Goal: Task Accomplishment & Management: Complete application form

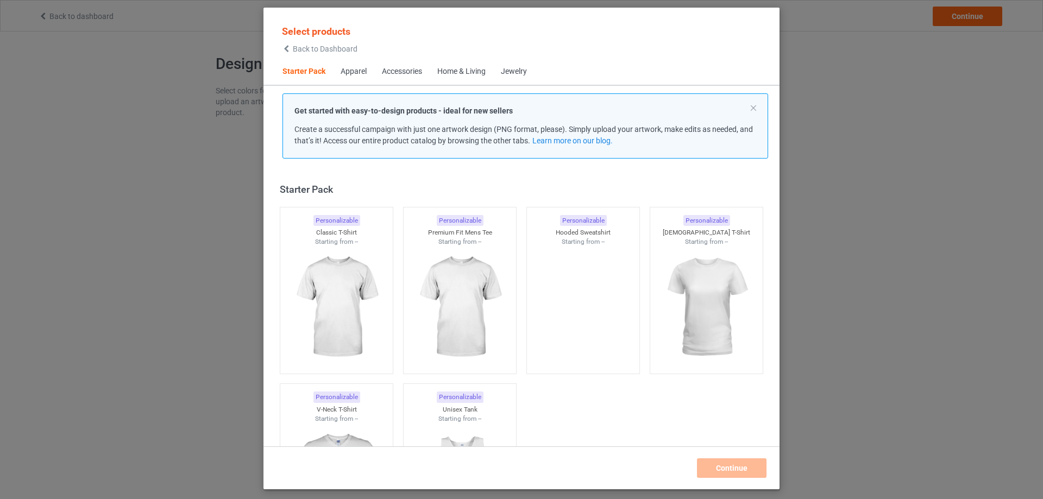
scroll to position [14, 0]
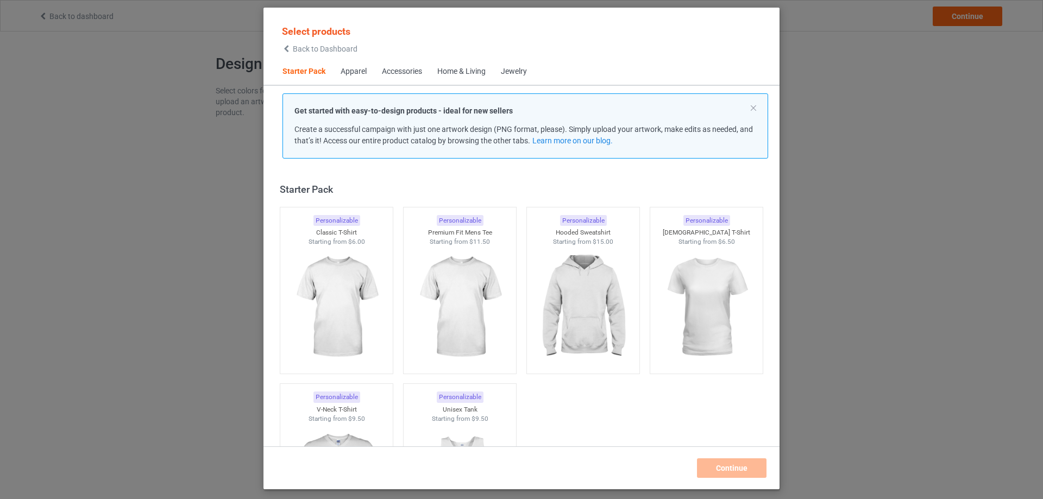
scroll to position [14, 0]
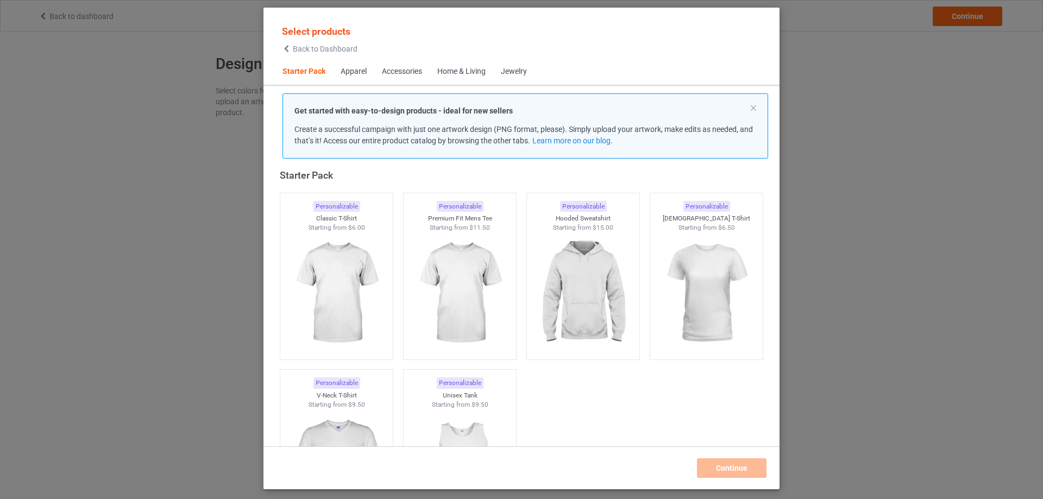
click at [298, 31] on span "Select products" at bounding box center [316, 31] width 68 height 11
click at [297, 47] on span "Back to Dashboard" at bounding box center [325, 49] width 65 height 9
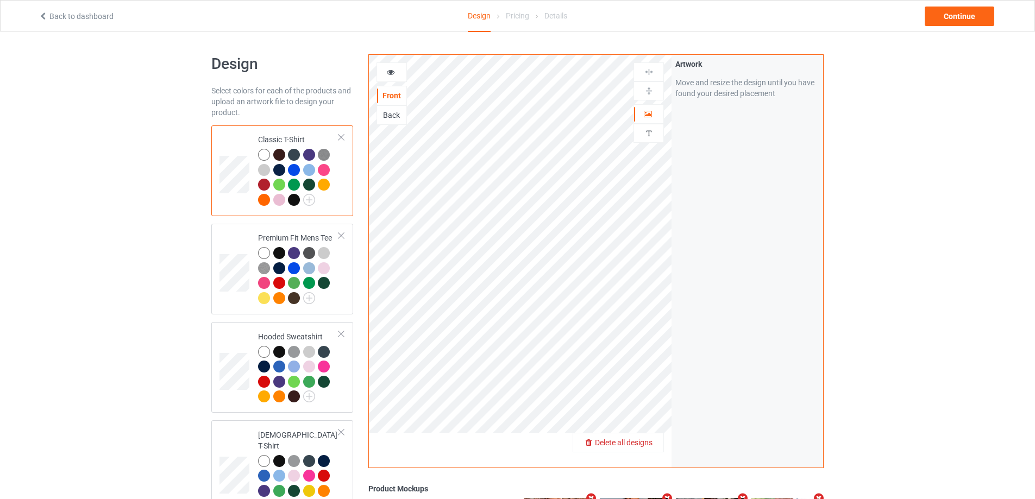
click at [644, 448] on div "Delete all designs" at bounding box center [618, 442] width 90 height 11
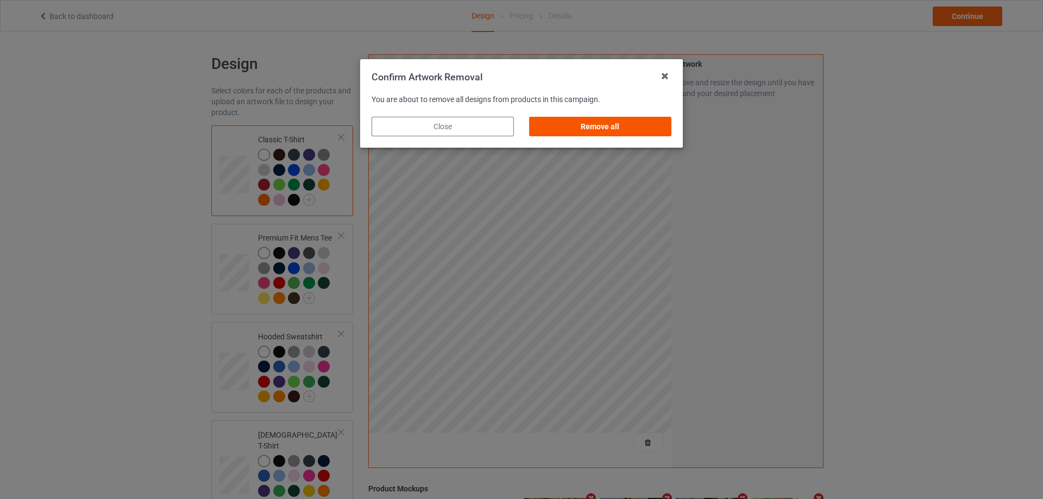
click at [650, 121] on div "Remove all" at bounding box center [600, 127] width 142 height 20
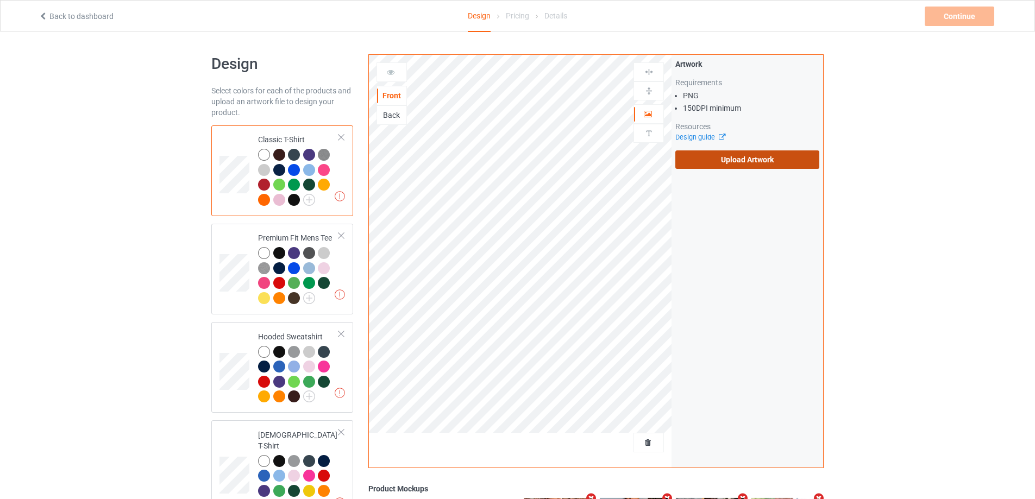
click at [785, 165] on label "Upload Artwork" at bounding box center [747, 160] width 144 height 18
click at [0, 0] on input "Upload Artwork" at bounding box center [0, 0] width 0 height 0
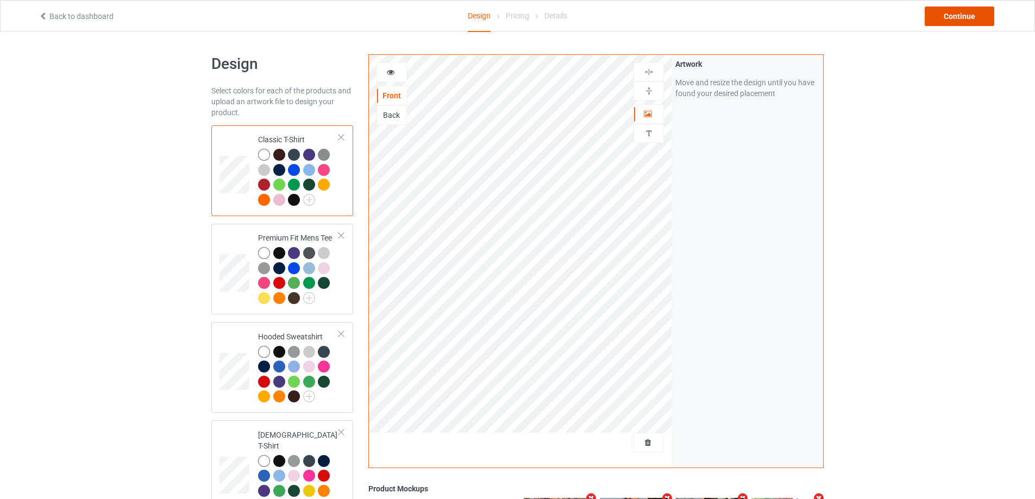
click at [947, 22] on div "Continue" at bounding box center [960, 17] width 70 height 20
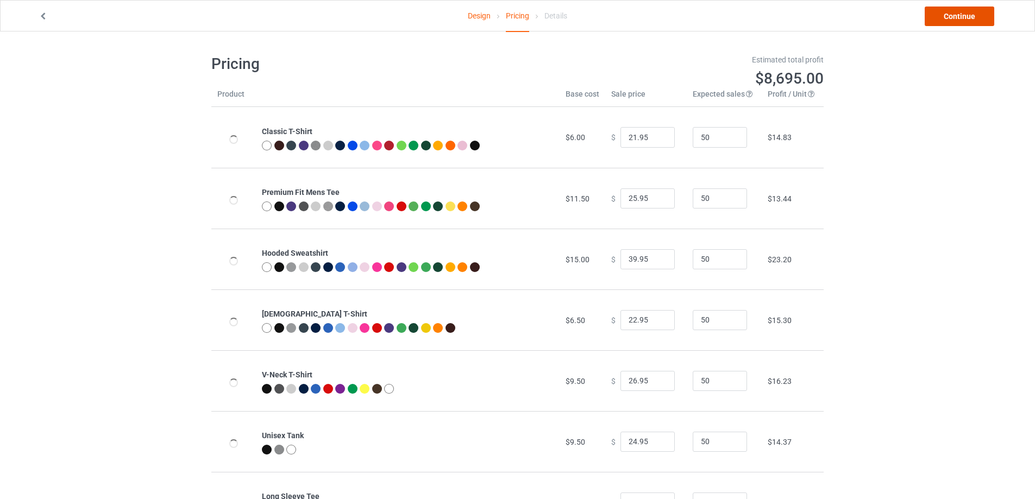
click at [953, 15] on link "Continue" at bounding box center [960, 17] width 70 height 20
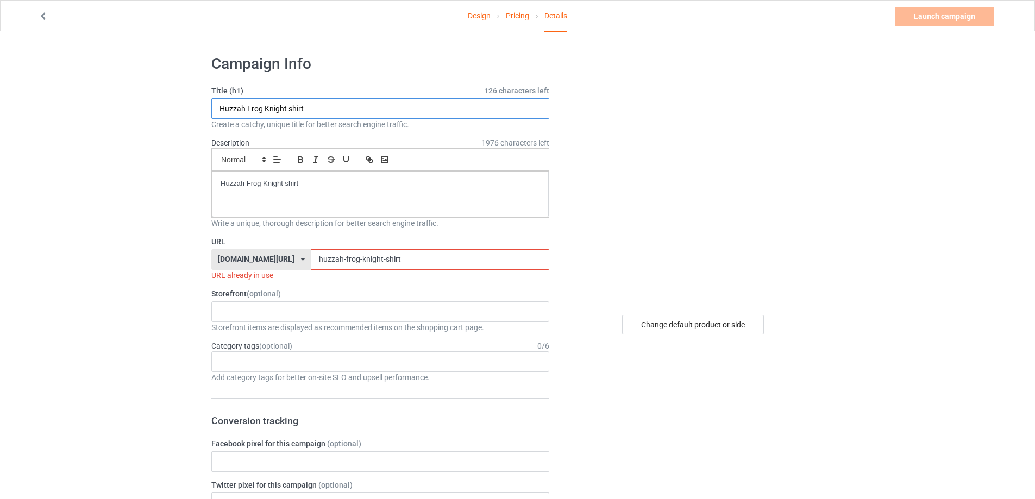
drag, startPoint x: 108, startPoint y: 110, endPoint x: 296, endPoint y: 147, distance: 191.6
paste input "charlie kirk fight like freedom"
type input "charlie kirk fight like freedom shirt"
drag, startPoint x: 237, startPoint y: 188, endPoint x: 196, endPoint y: 208, distance: 45.7
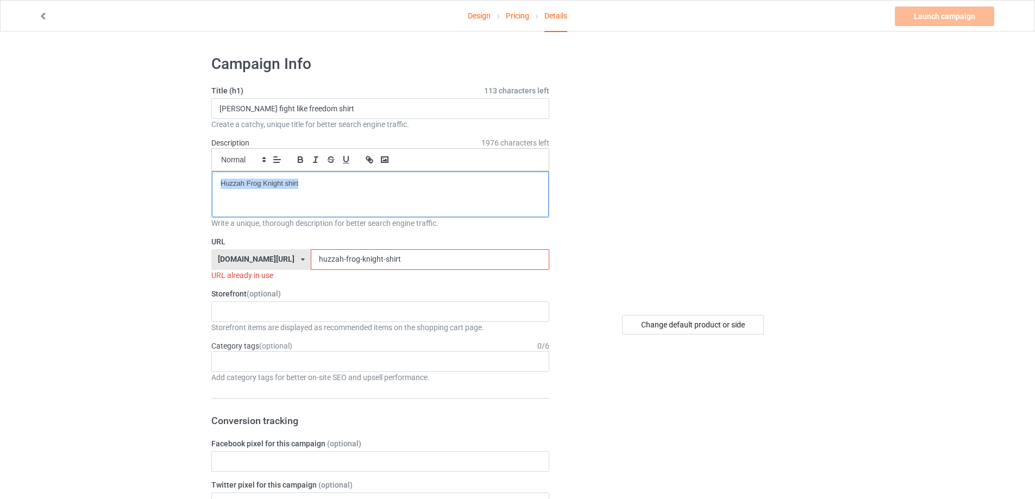
drag, startPoint x: 373, startPoint y: 261, endPoint x: 137, endPoint y: 264, distance: 235.9
paste input "charlie-kirk-fight-like-freedom"
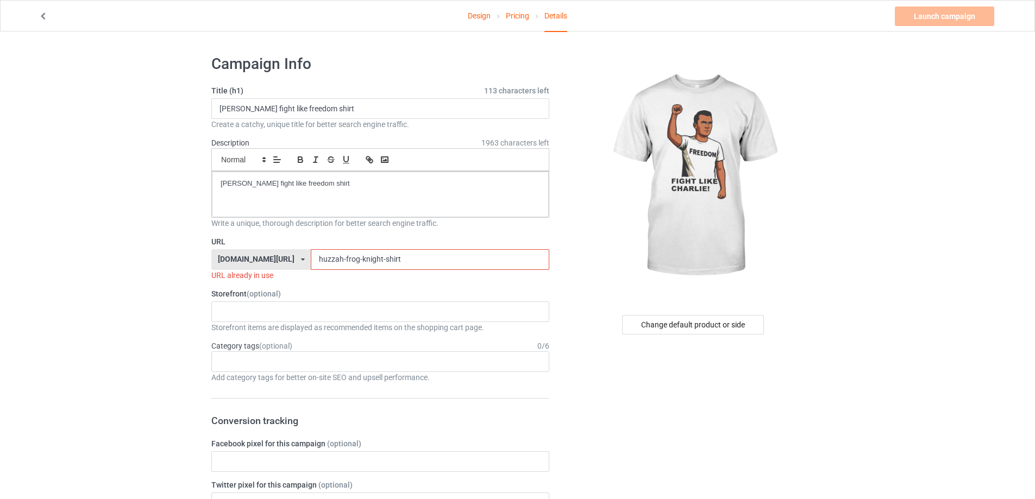
type input "charlie-kirk-fight-like-freedom-shirt"
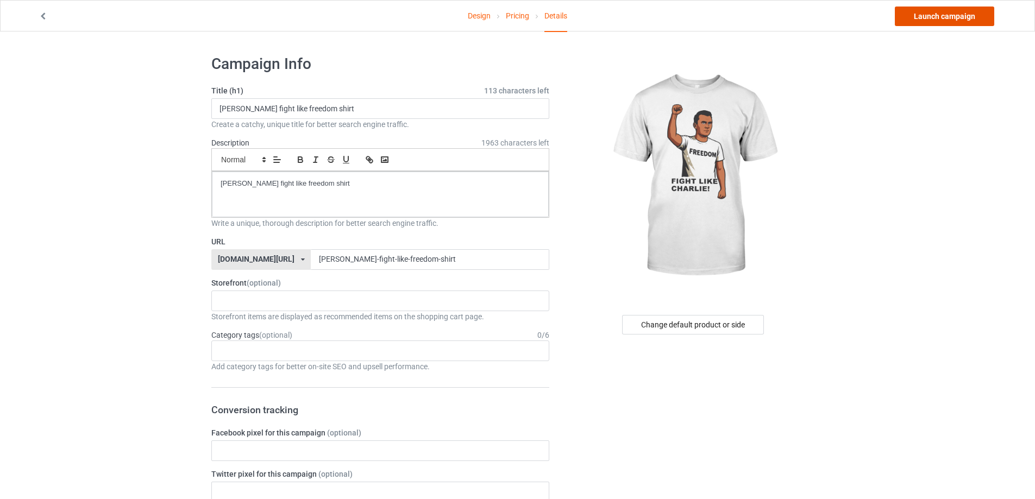
click at [956, 16] on link "Launch campaign" at bounding box center [944, 17] width 99 height 20
